Goal: Task Accomplishment & Management: Use online tool/utility

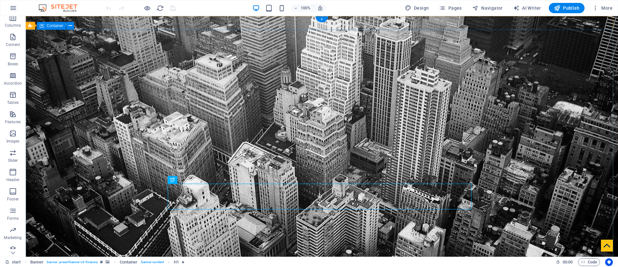
scroll to position [49, 0]
click at [594, 9] on icon "button" at bounding box center [595, 8] width 6 height 6
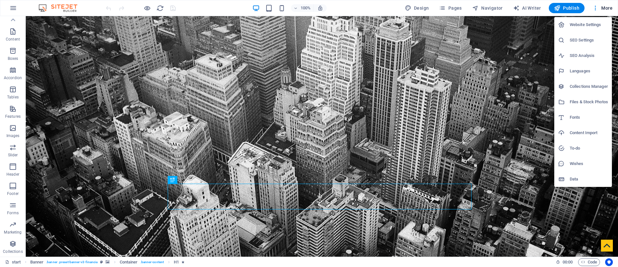
drag, startPoint x: 575, startPoint y: 111, endPoint x: 573, endPoint y: 90, distance: 21.0
click at [573, 90] on ul "Website Settings SEO Settings SEO Analysis Languages Collections Manager Files …" at bounding box center [583, 102] width 58 height 170
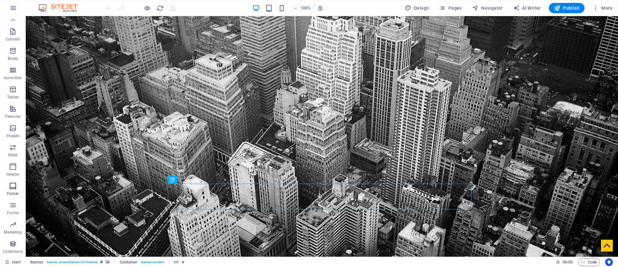
scroll to position [0, 0]
click at [11, 7] on icon "button" at bounding box center [13, 8] width 8 height 8
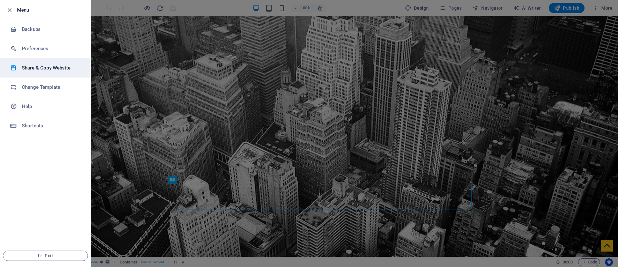
click at [42, 66] on h6 "Share & Copy Website" at bounding box center [52, 68] width 60 height 8
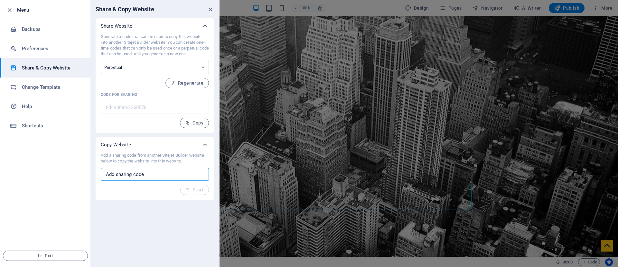
drag, startPoint x: 146, startPoint y: 172, endPoint x: 97, endPoint y: 172, distance: 49.3
click at [97, 172] on div "Add a sharing code from another Sitejet Builder website below to copy the websi…" at bounding box center [155, 177] width 118 height 48
click at [126, 172] on input "text" at bounding box center [155, 174] width 108 height 13
click at [194, 124] on span "Copy" at bounding box center [194, 122] width 18 height 5
click at [209, 11] on icon "close" at bounding box center [210, 9] width 7 height 7
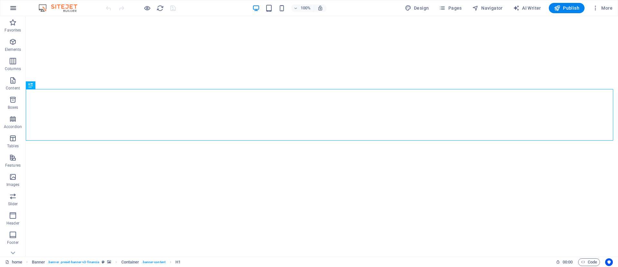
click at [11, 6] on icon "button" at bounding box center [13, 8] width 8 height 8
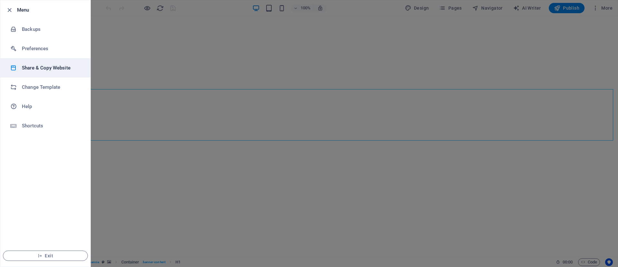
click at [25, 64] on h6 "Share & Copy Website" at bounding box center [52, 68] width 60 height 8
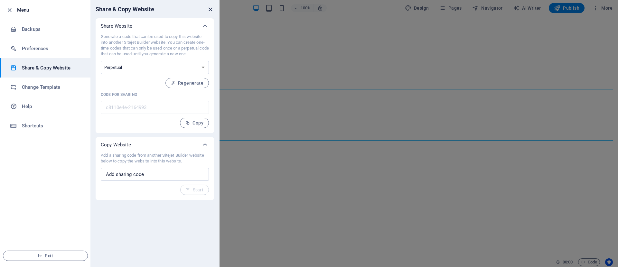
click at [209, 8] on icon "close" at bounding box center [210, 9] width 7 height 7
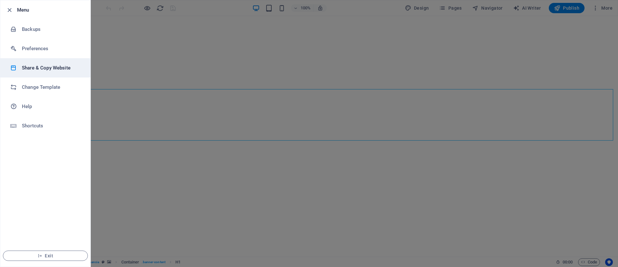
click at [35, 69] on h6 "Share & Copy Website" at bounding box center [52, 68] width 60 height 8
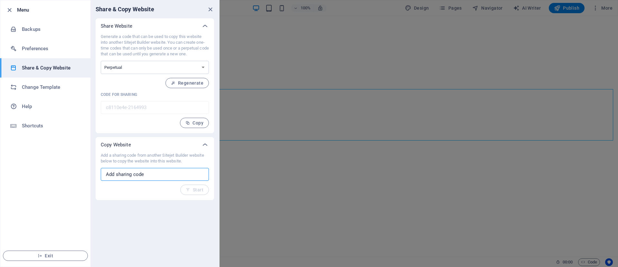
click at [140, 177] on input "text" at bounding box center [155, 174] width 108 height 13
click at [135, 173] on input "text" at bounding box center [155, 174] width 108 height 13
click at [125, 220] on div "Share & Copy Website Share Website Generate a code that can be used to copy thi…" at bounding box center [154, 133] width 129 height 267
click at [211, 9] on icon "close" at bounding box center [210, 9] width 7 height 7
